Goal: Task Accomplishment & Management: Manage account settings

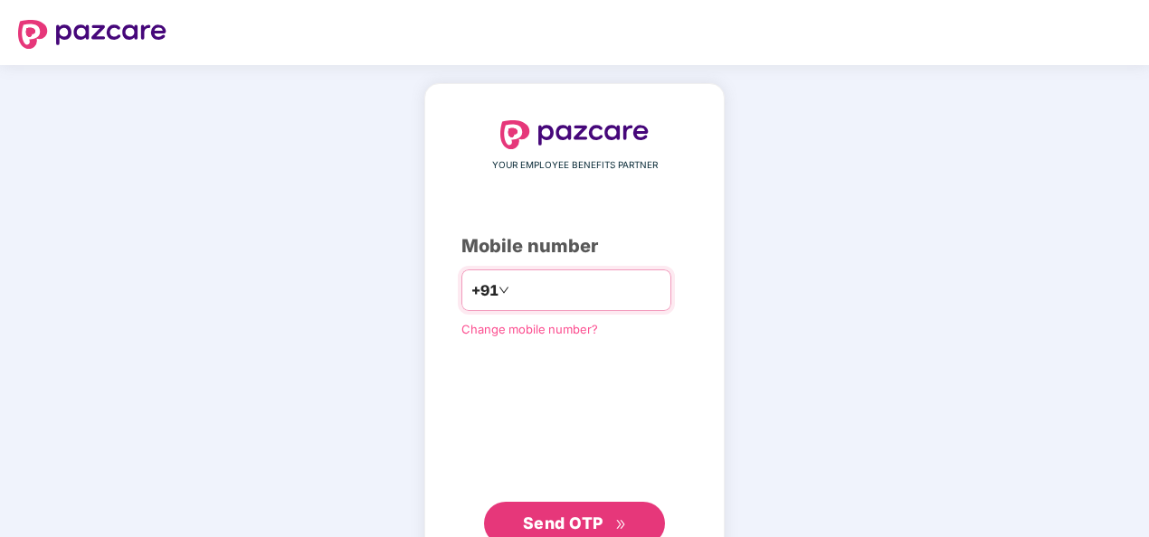
click at [544, 299] on input "number" at bounding box center [587, 290] width 148 height 29
type input "**********"
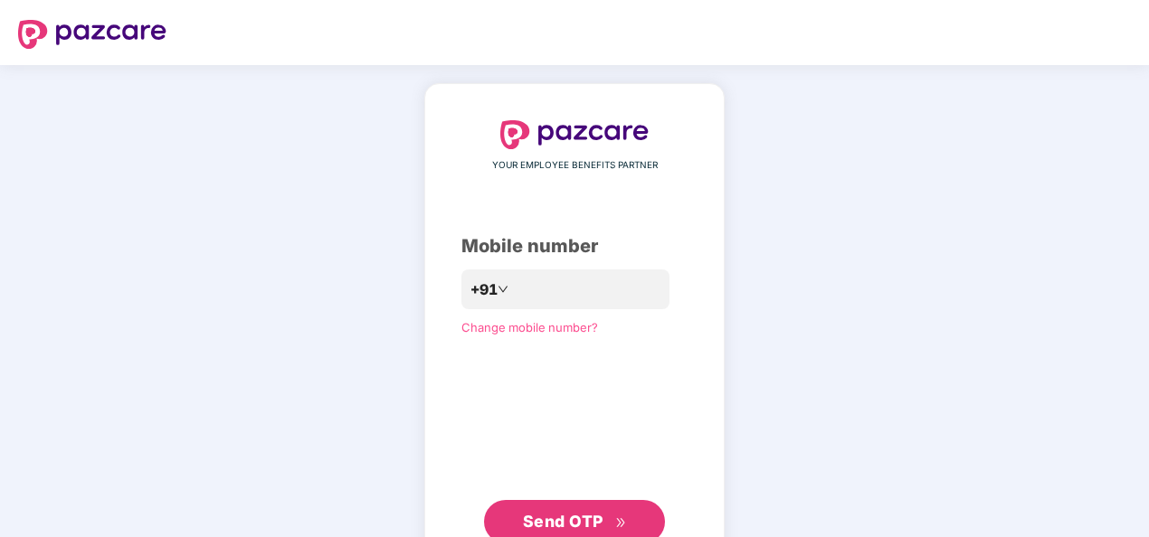
click at [592, 526] on span "Send OTP" at bounding box center [563, 521] width 81 height 19
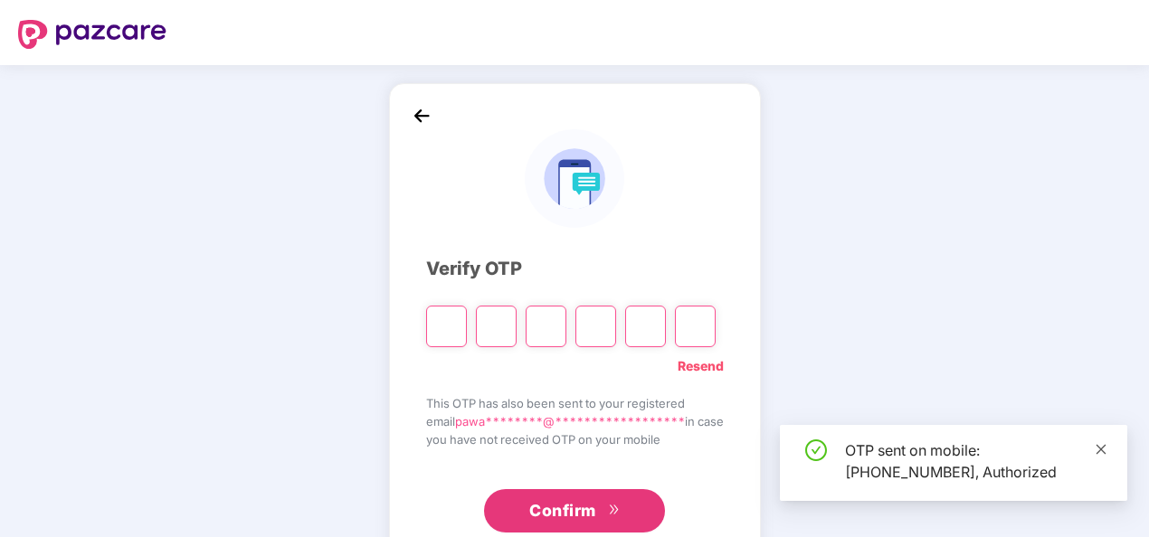
click at [1101, 450] on icon "close" at bounding box center [1101, 449] width 10 height 10
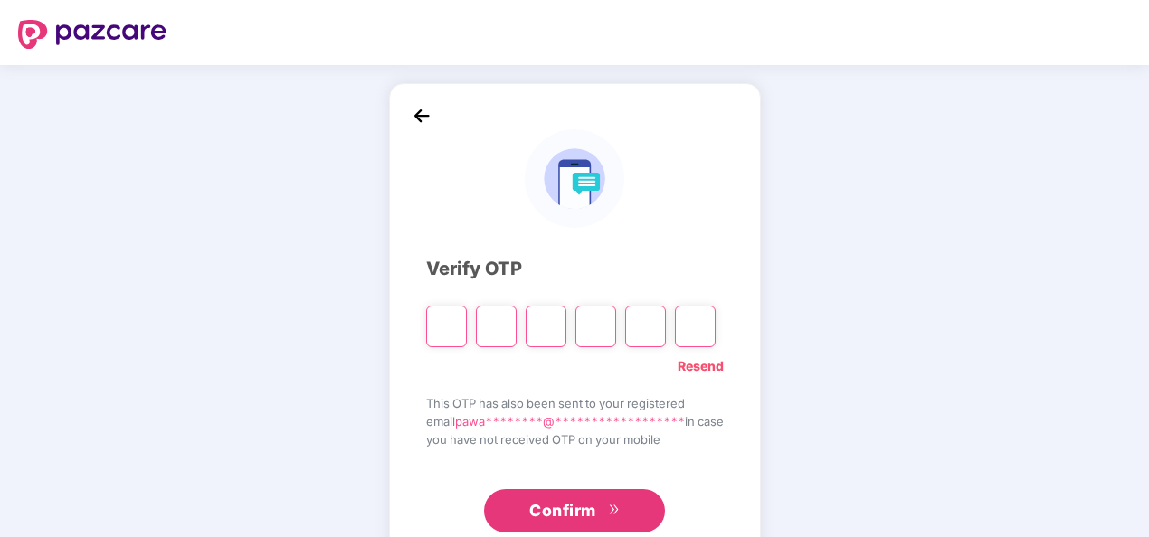
click at [441, 320] on input "Please enter verification code. Digit 1" at bounding box center [446, 327] width 41 height 42
paste input "*"
type input "*"
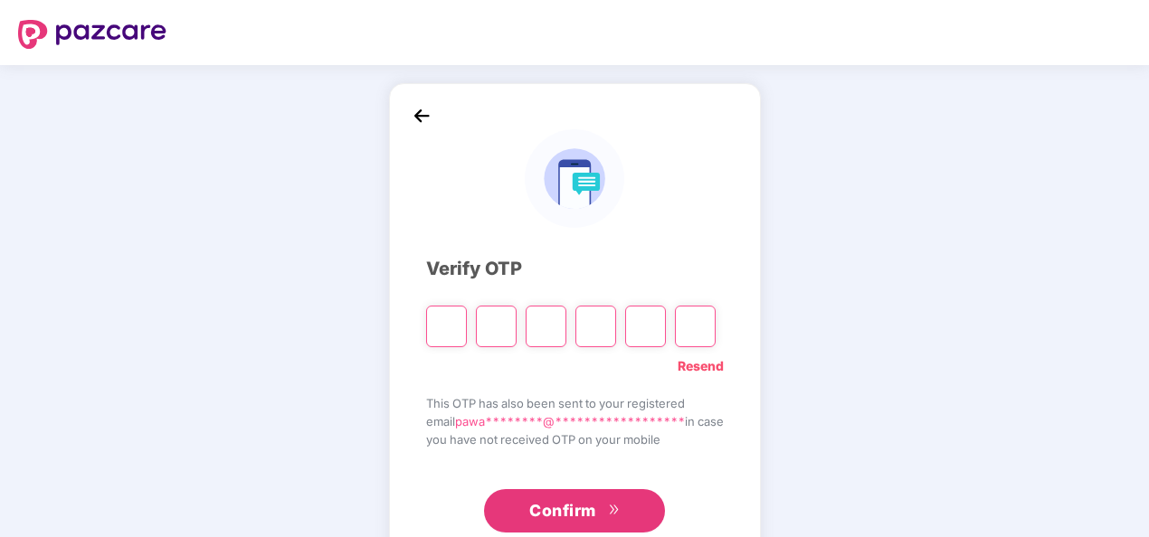
type input "*"
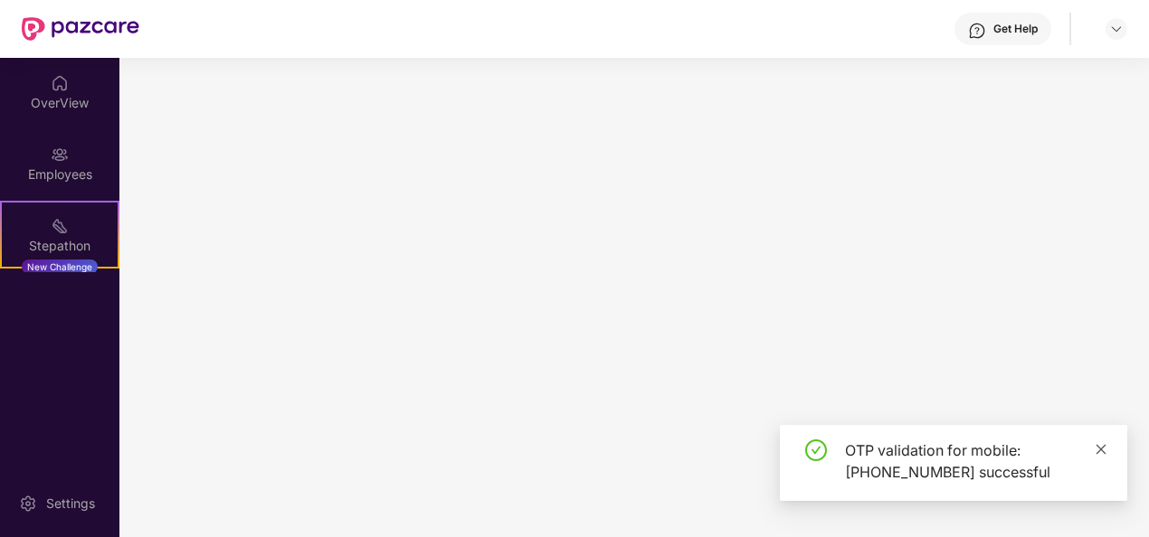
click at [1098, 454] on icon "close" at bounding box center [1101, 449] width 13 height 13
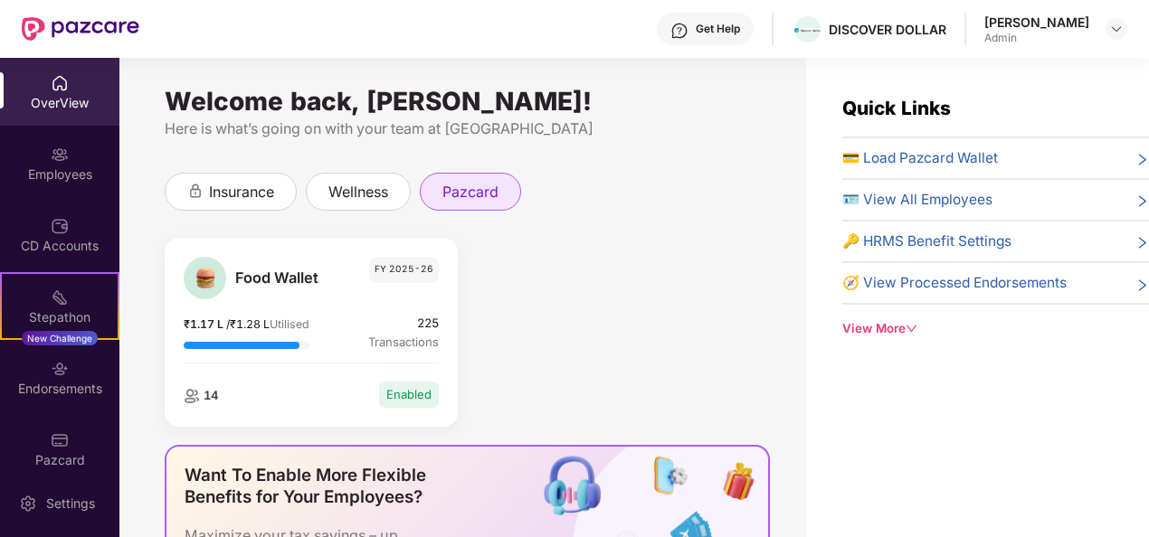
click at [469, 192] on span "pazcard" at bounding box center [470, 192] width 56 height 23
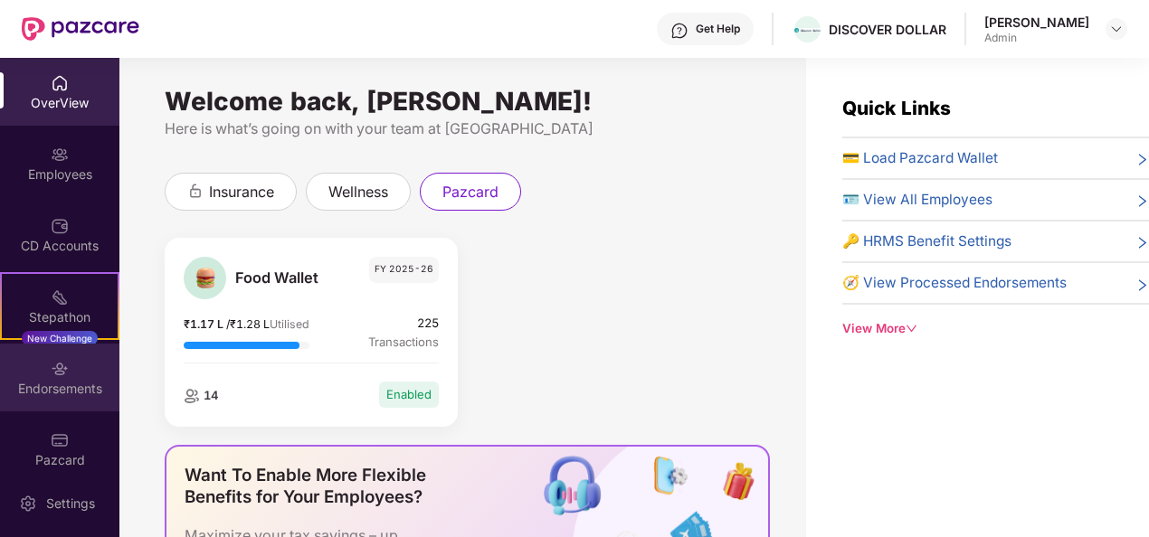
scroll to position [16, 0]
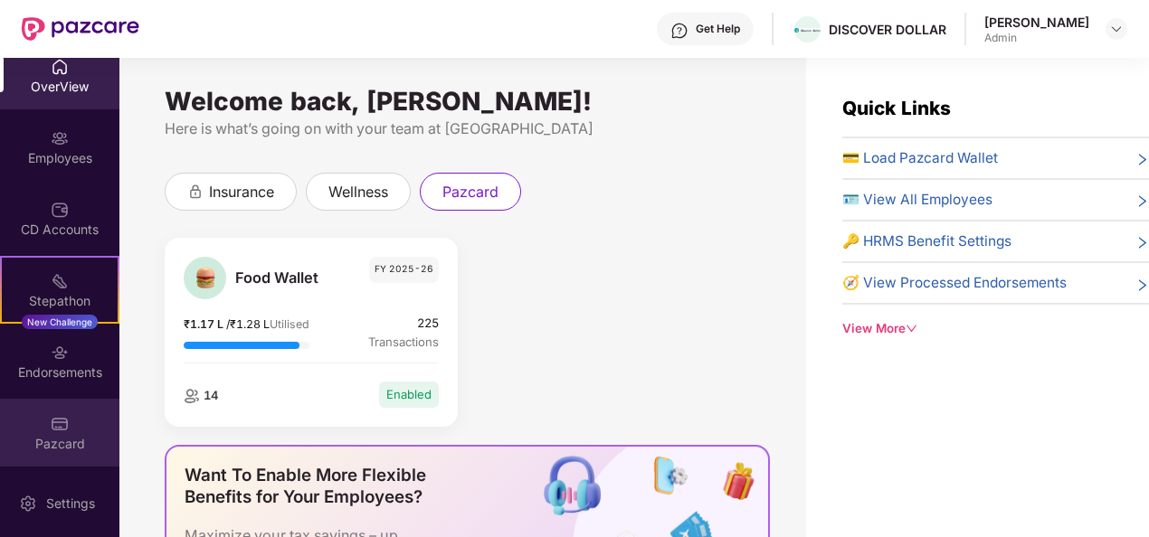
click at [52, 431] on img at bounding box center [60, 424] width 18 height 18
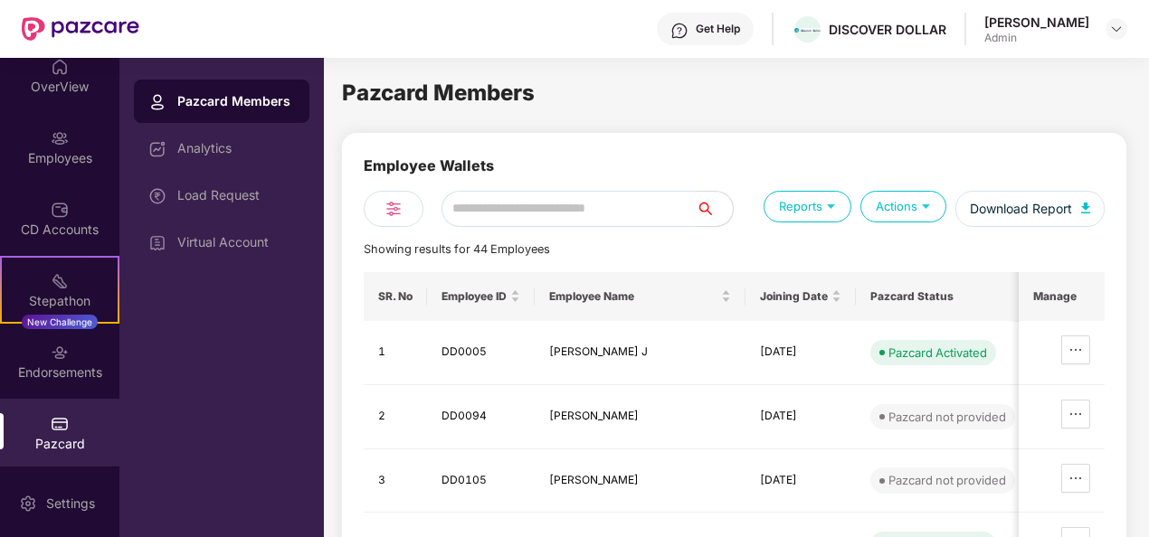
click at [568, 211] on input "text" at bounding box center [568, 209] width 255 height 36
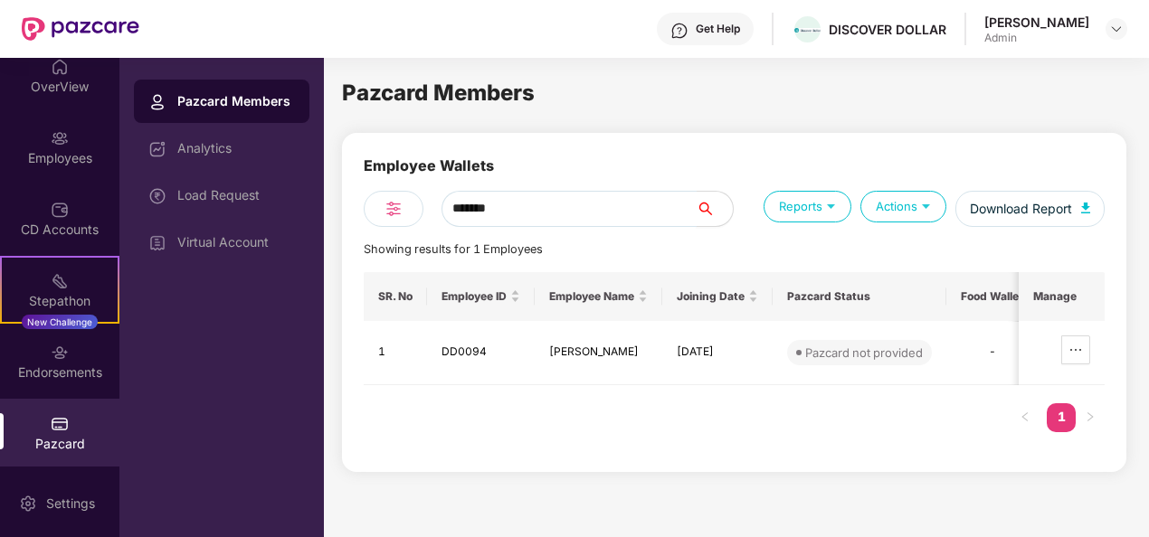
type input "*******"
drag, startPoint x: 526, startPoint y: 204, endPoint x: 394, endPoint y: 223, distance: 134.3
click at [394, 223] on div "*******" at bounding box center [549, 209] width 371 height 36
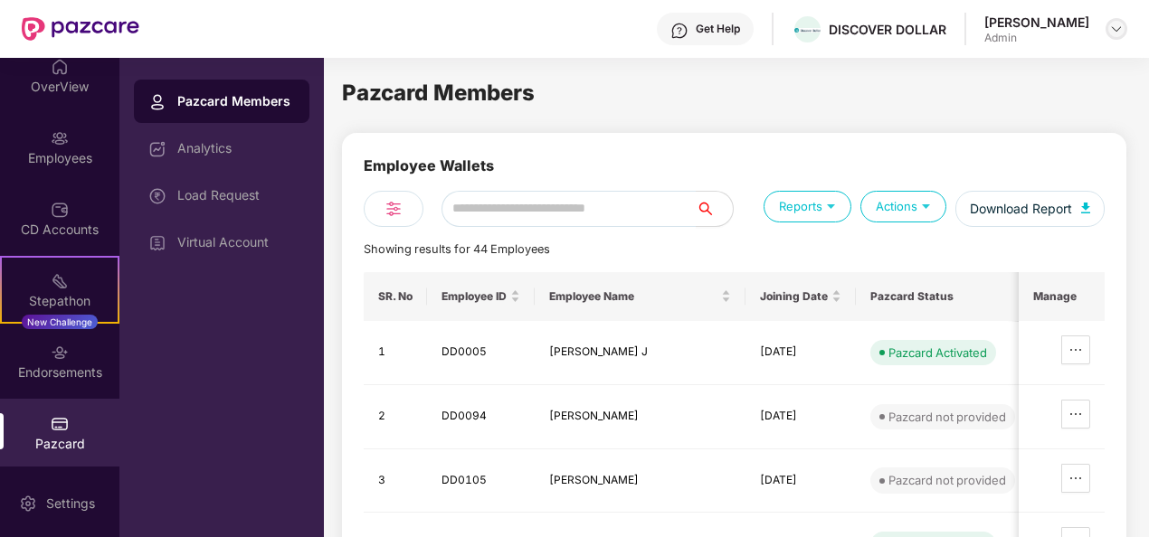
click at [1117, 27] on img at bounding box center [1116, 29] width 14 height 14
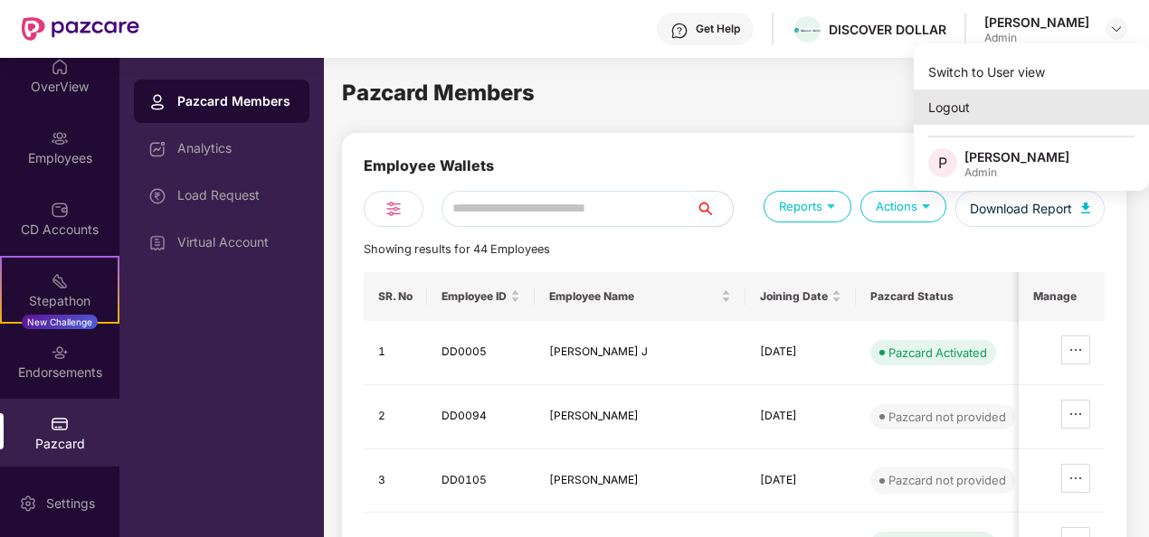
click at [970, 115] on div "Logout" at bounding box center [1031, 107] width 235 height 35
